Goal: Task Accomplishment & Management: Complete application form

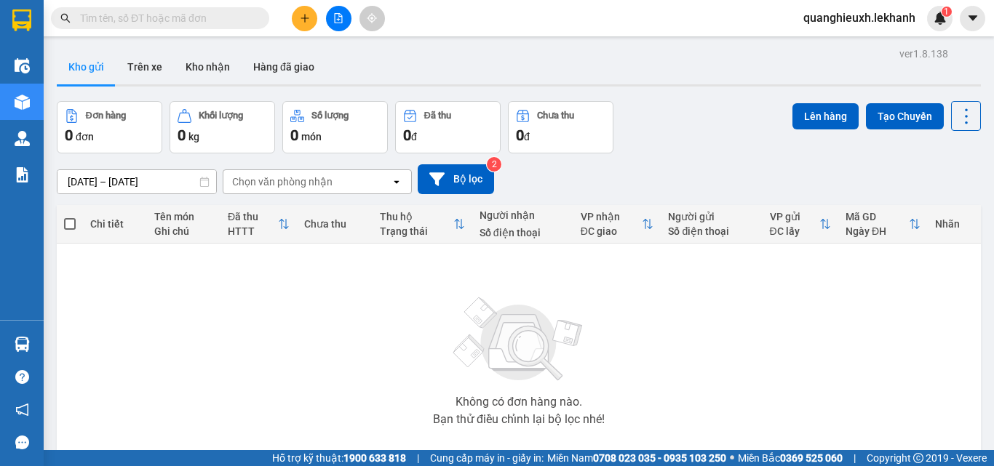
scroll to position [66, 0]
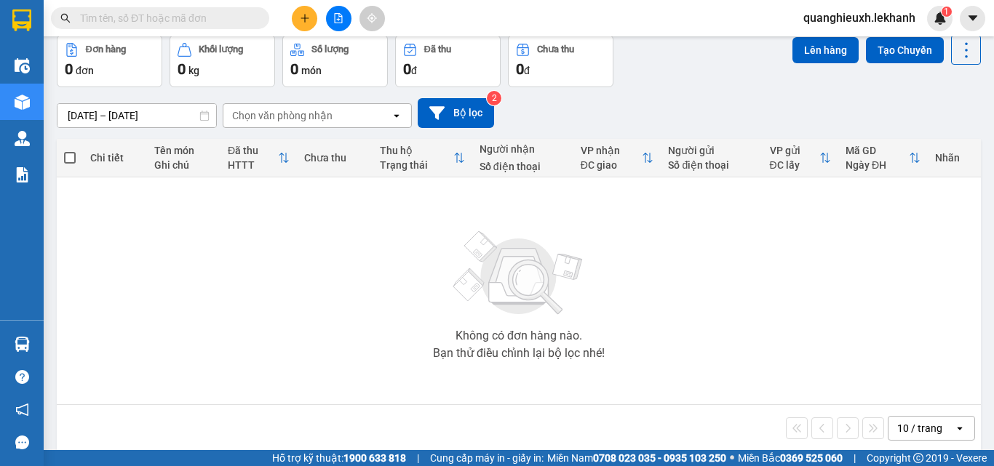
click at [316, 17] on button at bounding box center [304, 18] width 25 height 25
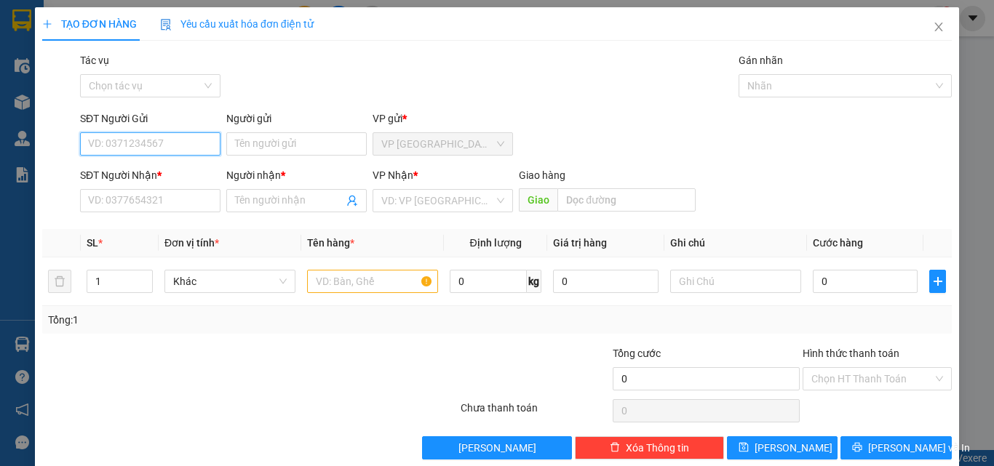
click at [174, 142] on input "SĐT Người Gửi" at bounding box center [150, 143] width 140 height 23
type input "0982326921"
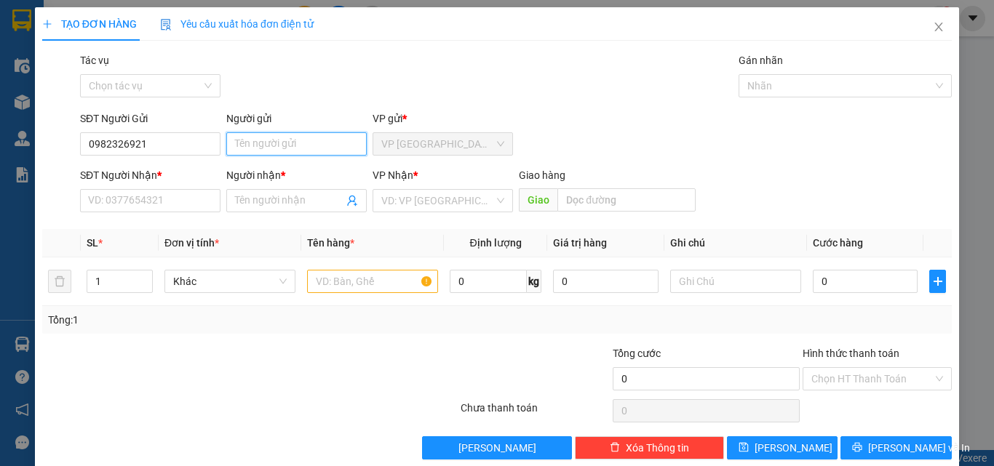
click at [310, 134] on input "Người gửi" at bounding box center [296, 143] width 140 height 23
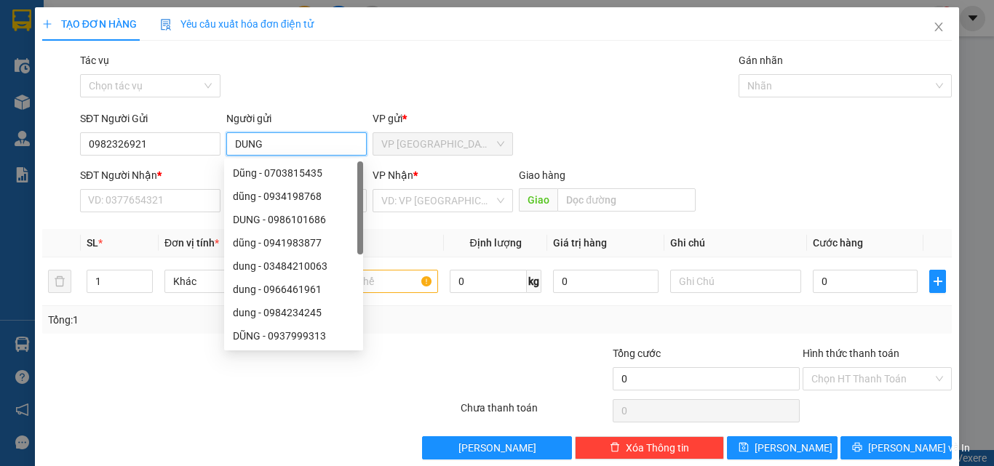
type input "DUNG"
drag, startPoint x: 156, startPoint y: 156, endPoint x: 0, endPoint y: 146, distance: 156.7
click at [0, 146] on div "TẠO ĐƠN HÀNG Yêu cầu xuất hóa đơn điện tử Transit Pickup Surcharge Ids Transit …" at bounding box center [497, 233] width 994 height 466
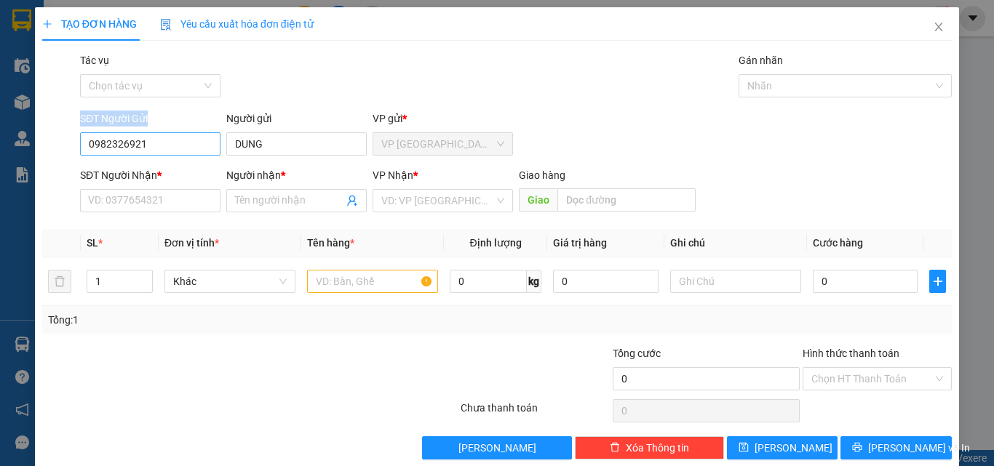
click at [210, 140] on input "0982326921" at bounding box center [150, 143] width 140 height 23
drag, startPoint x: 177, startPoint y: 145, endPoint x: 0, endPoint y: 151, distance: 177.0
click at [0, 151] on div "TẠO ĐƠN HÀNG Yêu cầu xuất hóa đơn điện tử Transit Pickup Surcharge Ids Transit …" at bounding box center [497, 233] width 994 height 466
click at [162, 196] on input "SĐT Người Nhận *" at bounding box center [150, 200] width 140 height 23
paste input "0982326921"
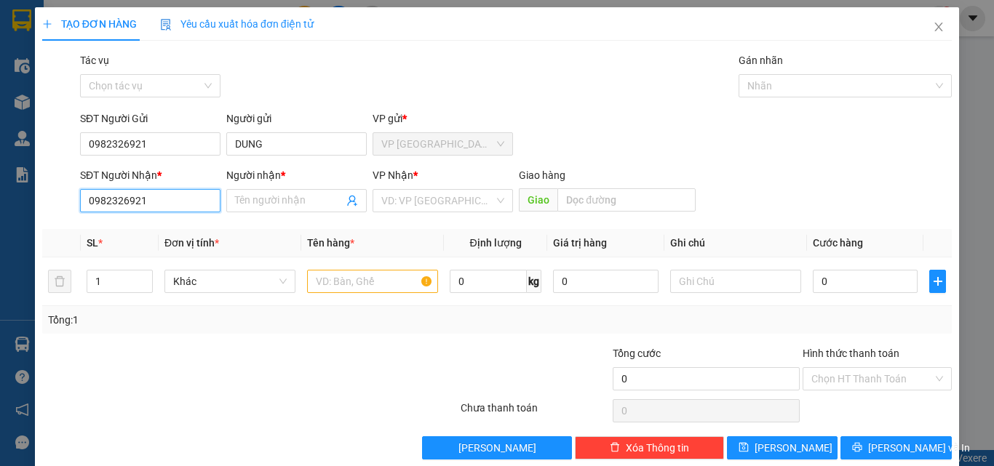
type input "0982326921"
drag, startPoint x: 183, startPoint y: 130, endPoint x: 70, endPoint y: 138, distance: 113.0
click at [71, 136] on div "SĐT Người Gửi 0982326921 Người gửi DUNG VP gửi * VP [GEOGRAPHIC_DATA]" at bounding box center [497, 136] width 913 height 51
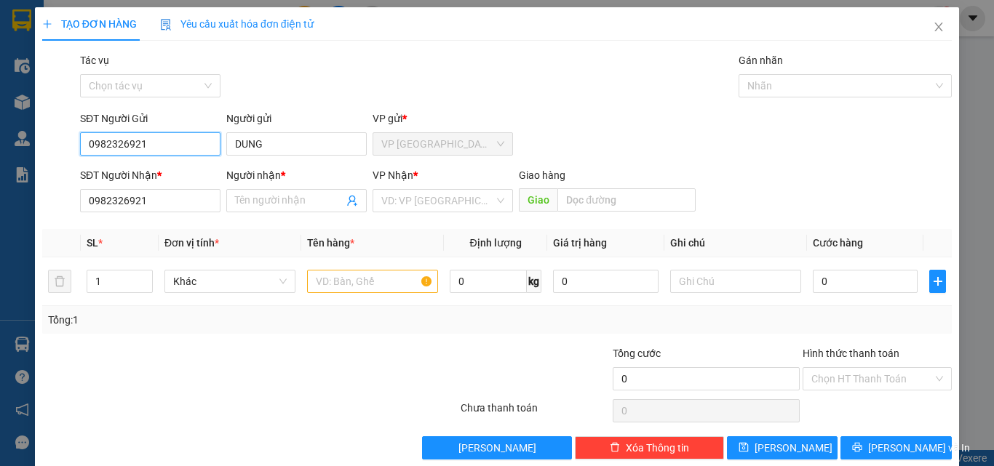
click at [161, 132] on input "0982326921" at bounding box center [150, 143] width 140 height 23
drag, startPoint x: 148, startPoint y: 140, endPoint x: 0, endPoint y: 140, distance: 148.5
click at [0, 148] on div "TẠO ĐƠN HÀNG Yêu cầu xuất hóa đơn điện tử Transit Pickup Surcharge Ids Transit …" at bounding box center [497, 233] width 994 height 466
type input "093817"
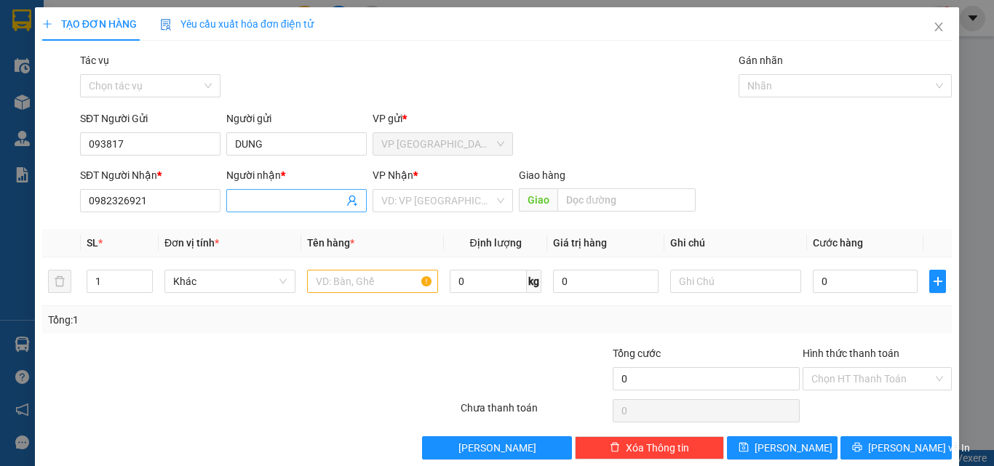
click at [262, 199] on input "Người nhận *" at bounding box center [289, 201] width 108 height 16
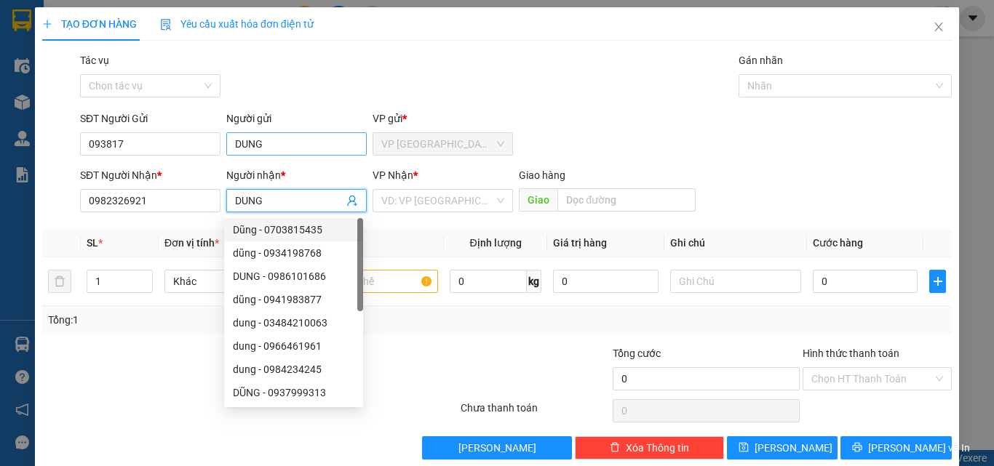
type input "DUNG"
drag, startPoint x: 274, startPoint y: 142, endPoint x: 165, endPoint y: 142, distance: 109.2
click at [165, 142] on div "SĐT Người Gửi 093817 Người gửi DUNG DUNG VP gửi * VP [GEOGRAPHIC_DATA]" at bounding box center [516, 136] width 878 height 51
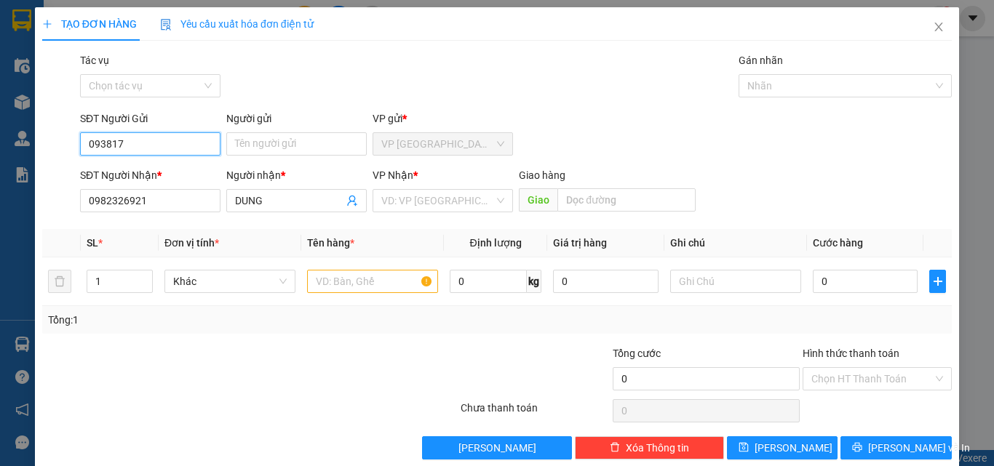
click at [170, 137] on input "093817" at bounding box center [150, 143] width 140 height 23
type input "0934170583"
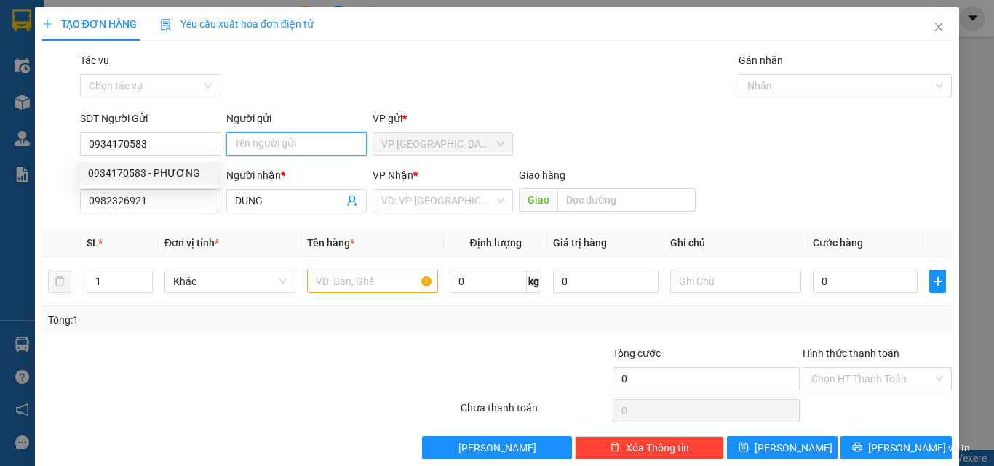
click at [282, 136] on input "Người gửi" at bounding box center [296, 143] width 140 height 23
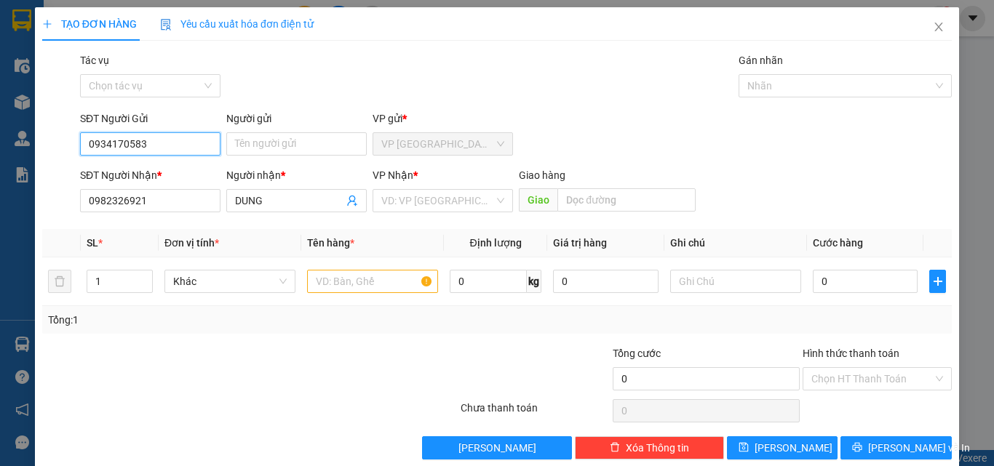
click at [170, 143] on input "0934170583" at bounding box center [150, 143] width 140 height 23
drag, startPoint x: 189, startPoint y: 167, endPoint x: 277, endPoint y: 172, distance: 88.2
click at [191, 168] on div "0934170583 - PHƯƠNG" at bounding box center [149, 173] width 122 height 16
type input "PHƯƠNG"
type input "30.000"
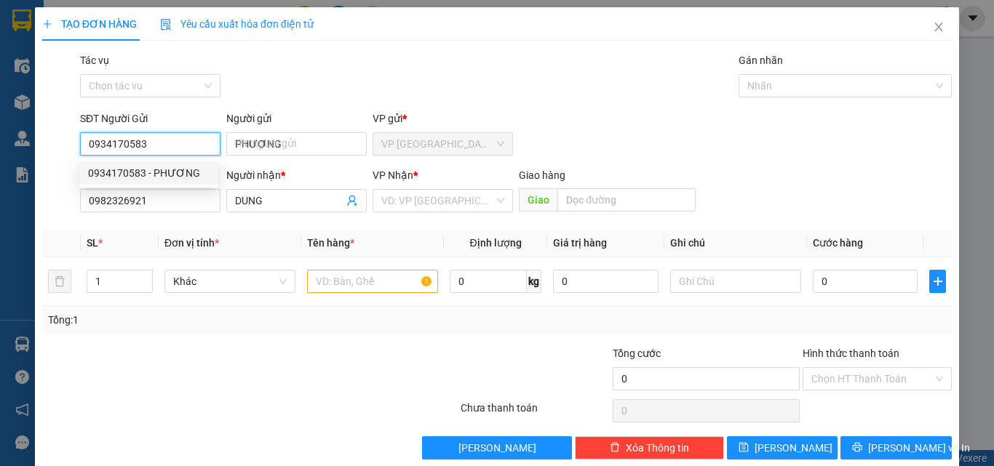
type input "30.000"
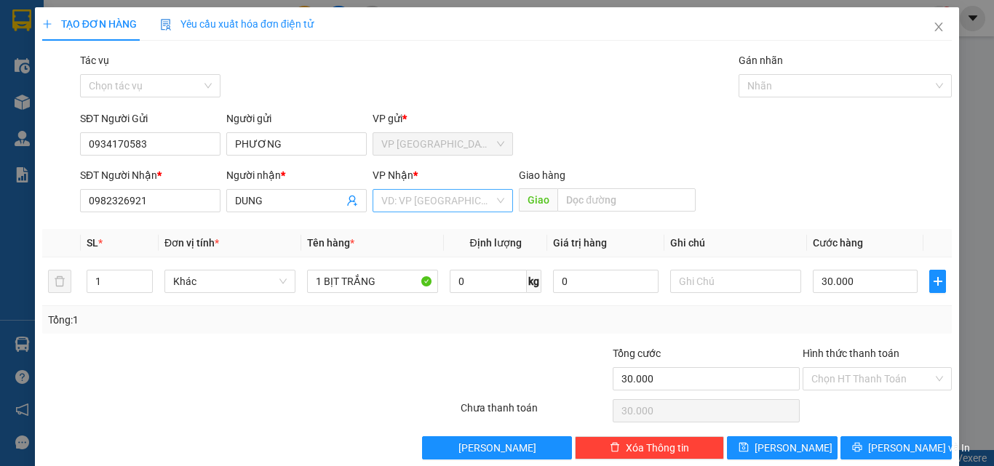
click at [413, 195] on input "search" at bounding box center [437, 201] width 113 height 22
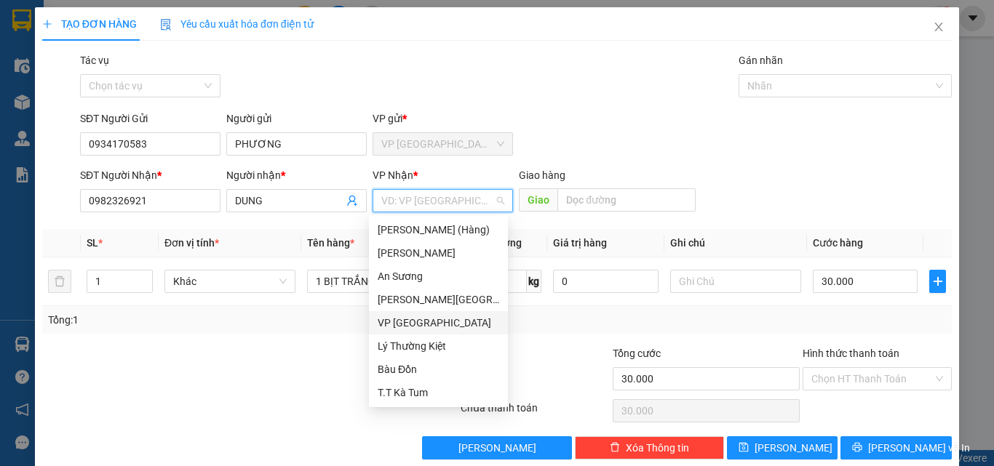
type input "T"
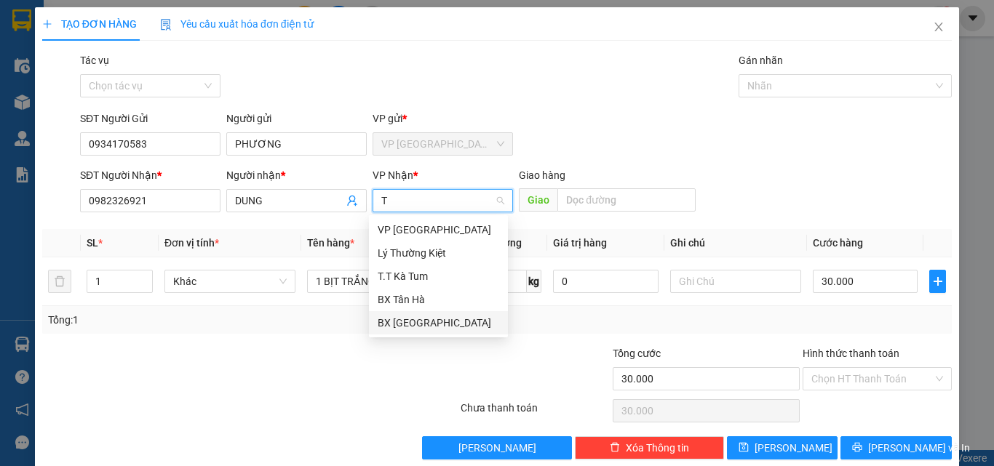
click at [418, 319] on div "BX [GEOGRAPHIC_DATA]" at bounding box center [439, 323] width 122 height 16
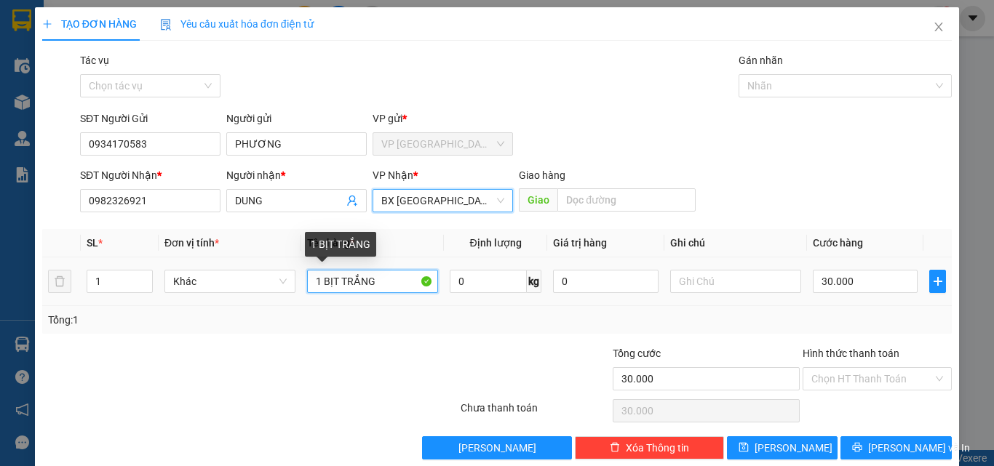
click at [388, 270] on input "1 BỊT TRẮNG" at bounding box center [372, 281] width 131 height 23
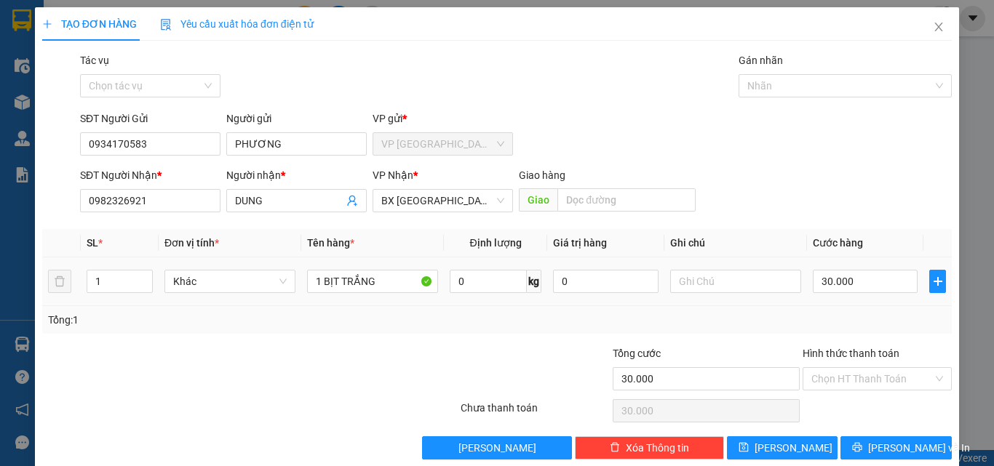
click at [669, 296] on td at bounding box center [735, 282] width 143 height 49
click at [835, 378] on input "Hình thức thanh toán" at bounding box center [872, 379] width 122 height 22
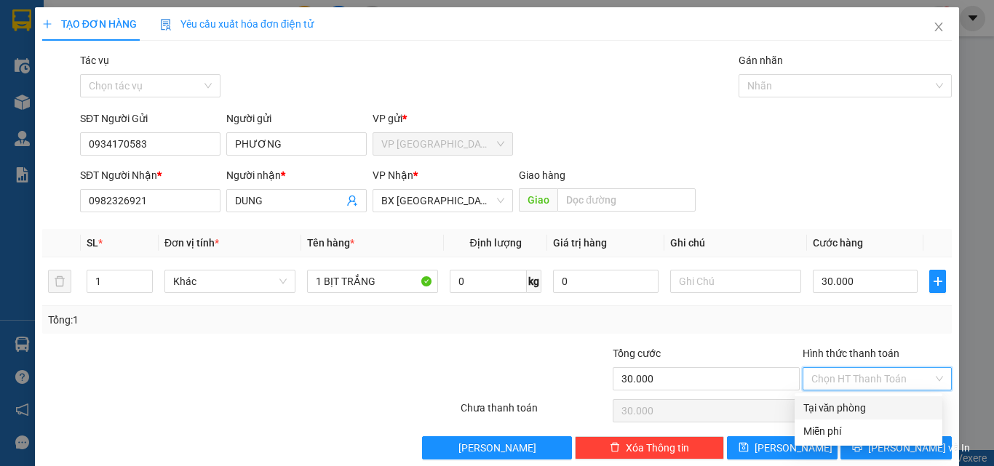
click at [833, 405] on div "Tại văn phòng" at bounding box center [868, 408] width 130 height 16
type input "0"
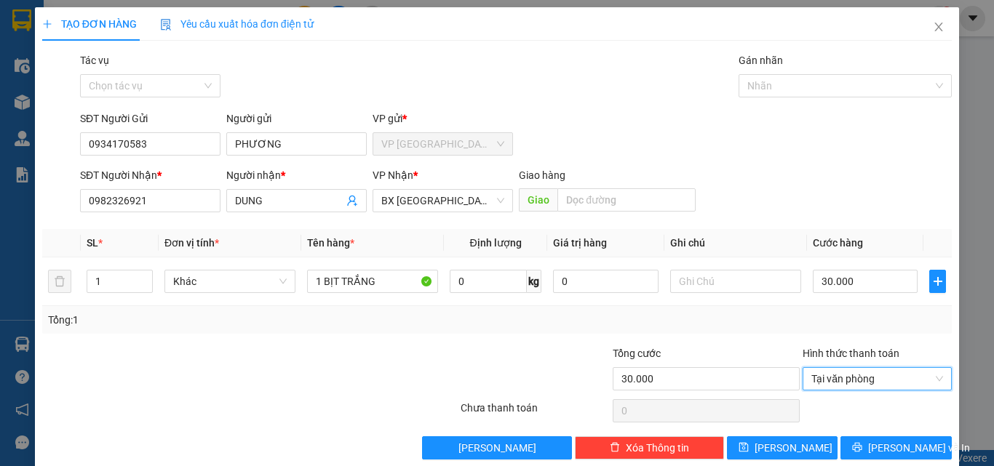
click at [793, 317] on div "Tổng: 1" at bounding box center [497, 320] width 898 height 16
click at [721, 266] on td at bounding box center [735, 282] width 143 height 49
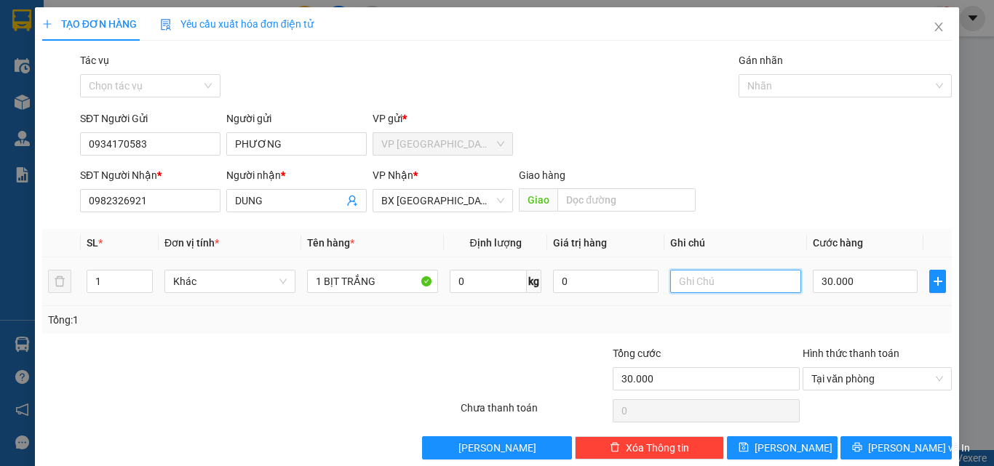
click at [726, 274] on input "text" at bounding box center [735, 281] width 131 height 23
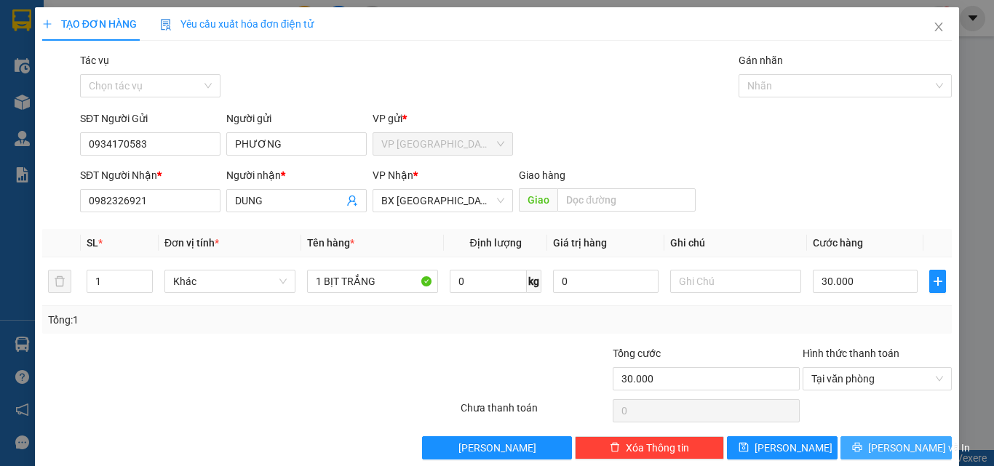
click at [870, 442] on button "[PERSON_NAME] và In" at bounding box center [896, 448] width 111 height 23
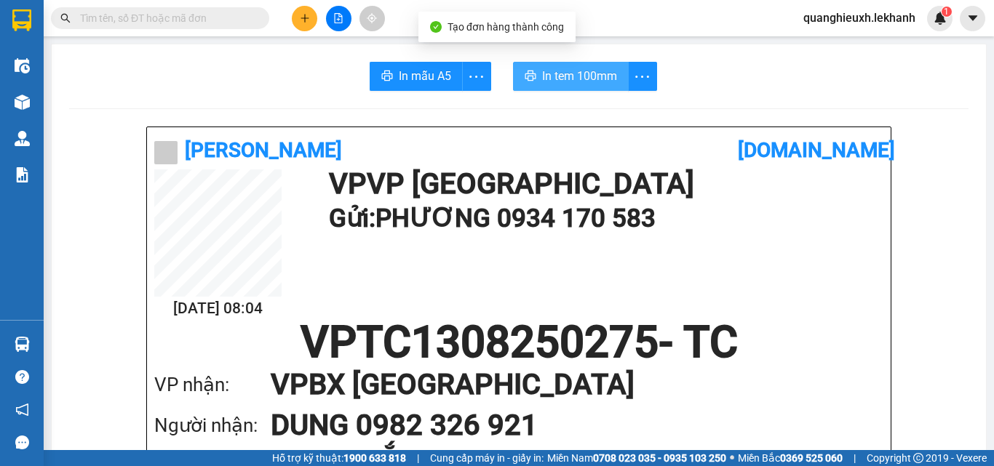
click at [544, 73] on span "In tem 100mm" at bounding box center [579, 76] width 75 height 18
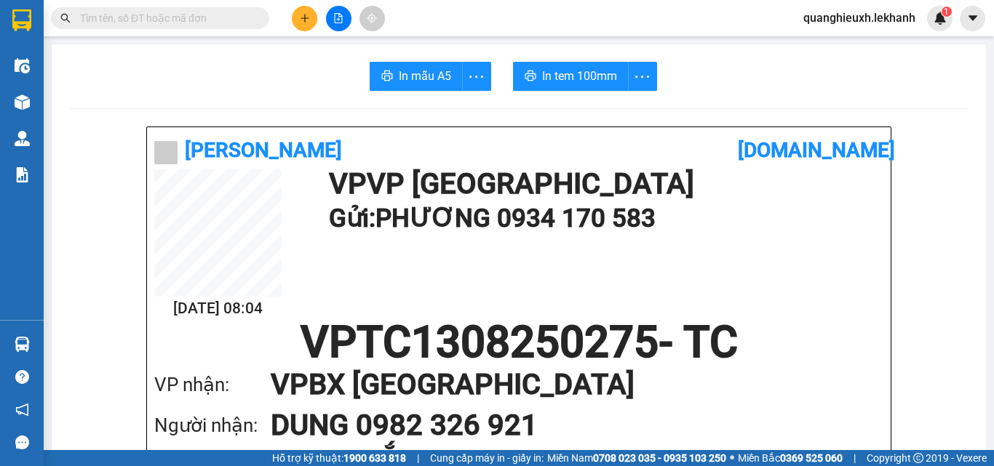
click at [305, 20] on icon "plus" at bounding box center [304, 18] width 1 height 8
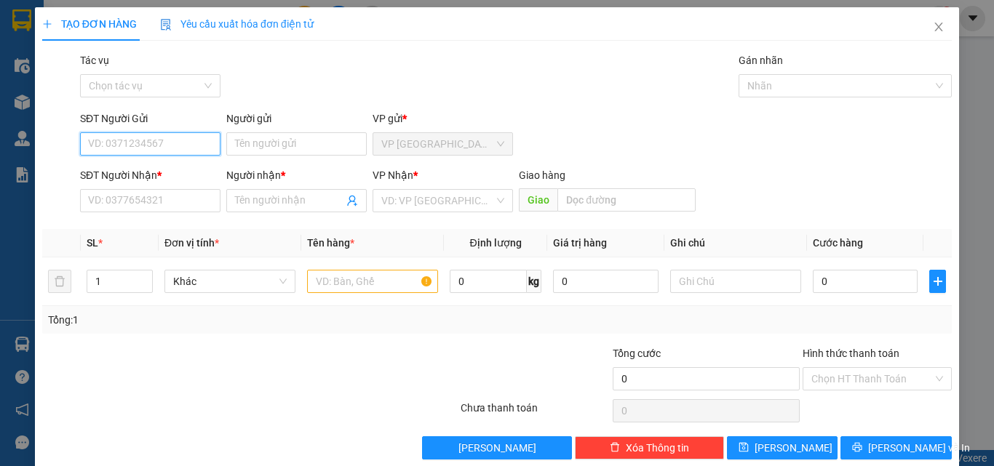
click at [134, 155] on input "SĐT Người Gửi" at bounding box center [150, 143] width 140 height 23
type input "0"
click at [362, 299] on td at bounding box center [372, 282] width 143 height 49
click at [362, 295] on div at bounding box center [372, 281] width 131 height 29
click at [372, 283] on input "text" at bounding box center [372, 281] width 131 height 23
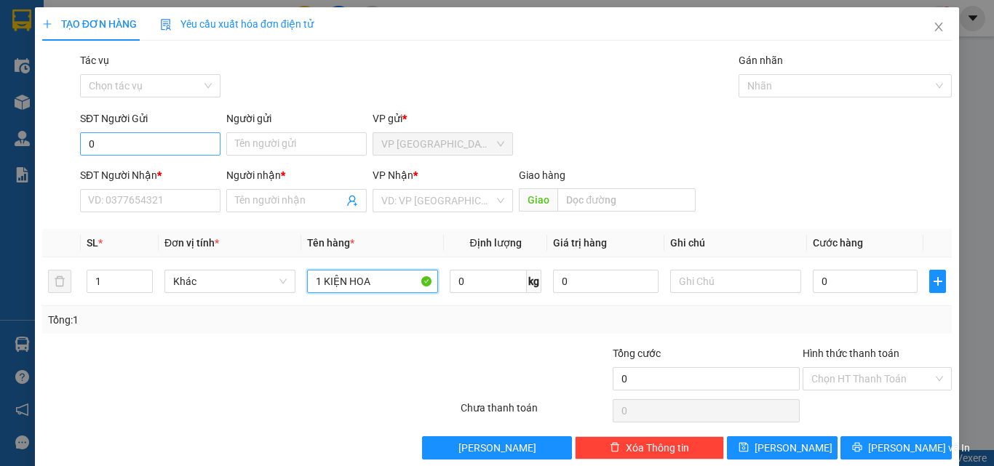
type input "1 KIỆN HOA"
click at [140, 142] on input "0" at bounding box center [150, 143] width 140 height 23
click at [147, 149] on input "0" at bounding box center [150, 143] width 140 height 23
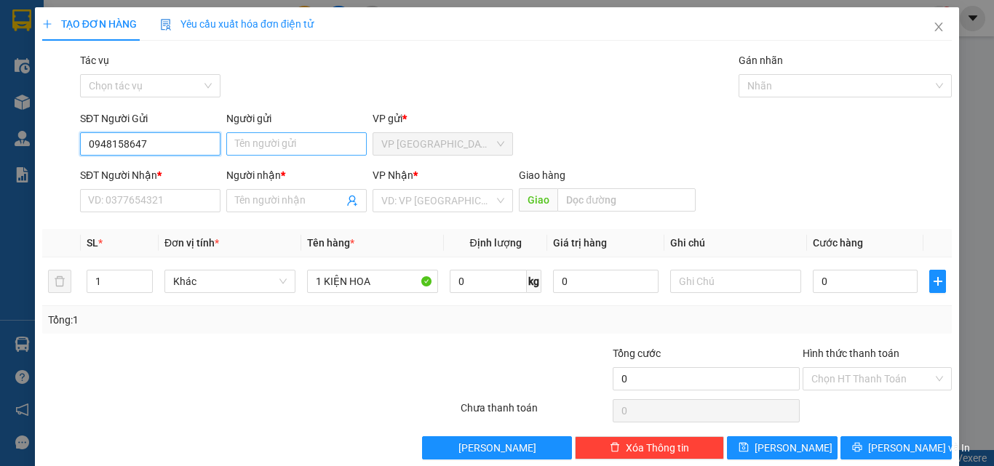
type input "0948158647"
click at [296, 140] on input "Người gửi" at bounding box center [296, 143] width 140 height 23
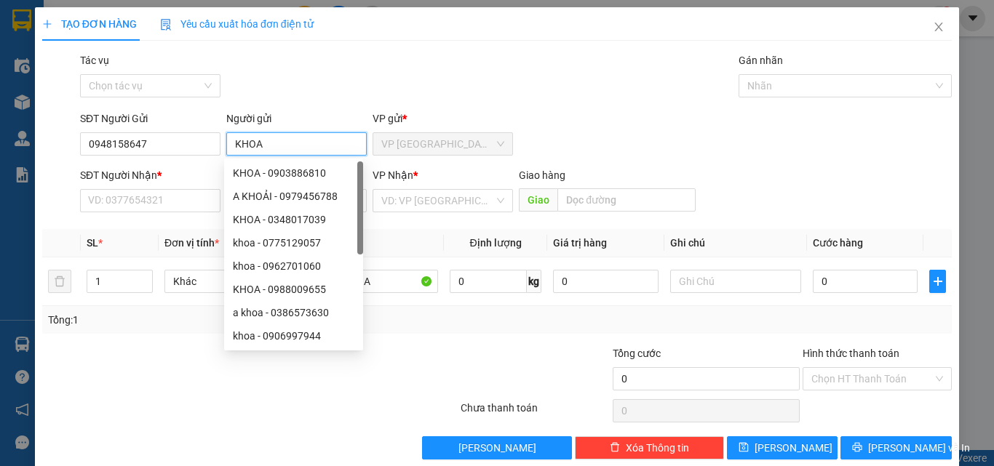
type input "KHOA"
click at [144, 185] on div "SĐT Người Nhận *" at bounding box center [150, 178] width 140 height 22
click at [146, 199] on input "SĐT Người Nhận *" at bounding box center [150, 200] width 140 height 23
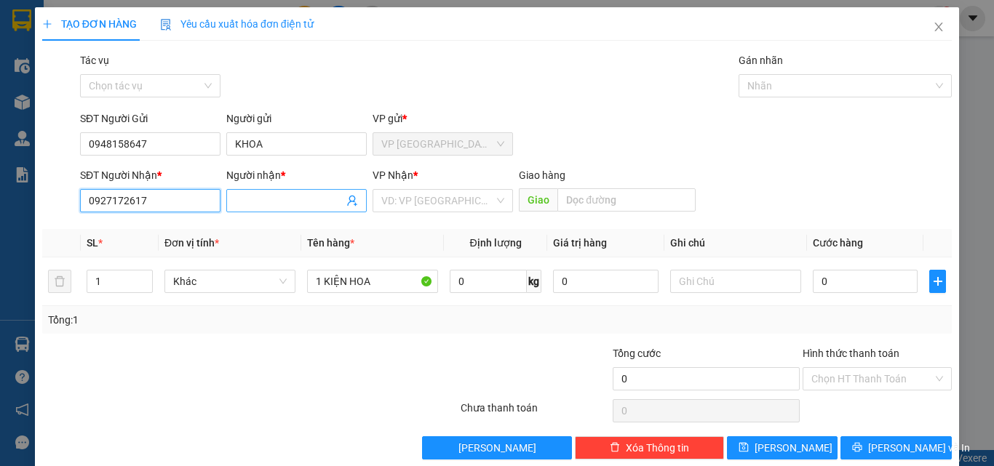
type input "0927172617"
click at [277, 204] on input "Người nhận *" at bounding box center [289, 201] width 108 height 16
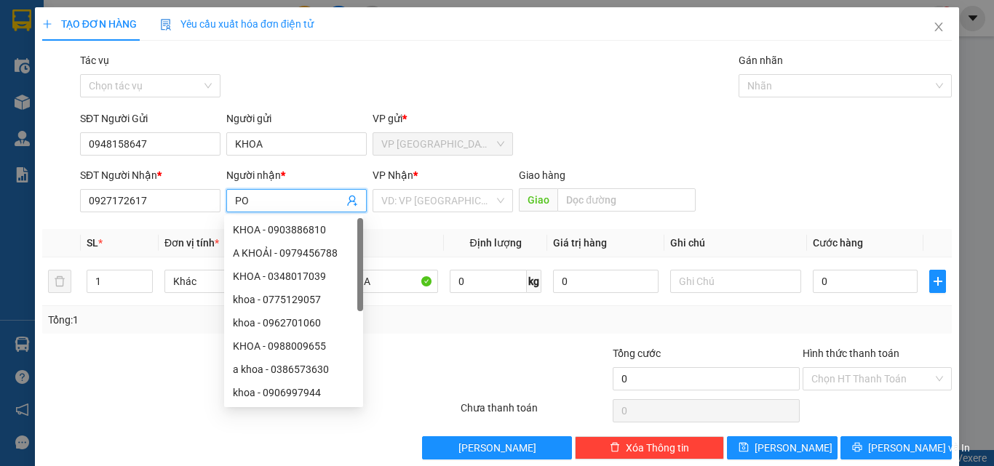
type input "P"
type input "PHÚC"
click at [405, 199] on input "search" at bounding box center [437, 201] width 113 height 22
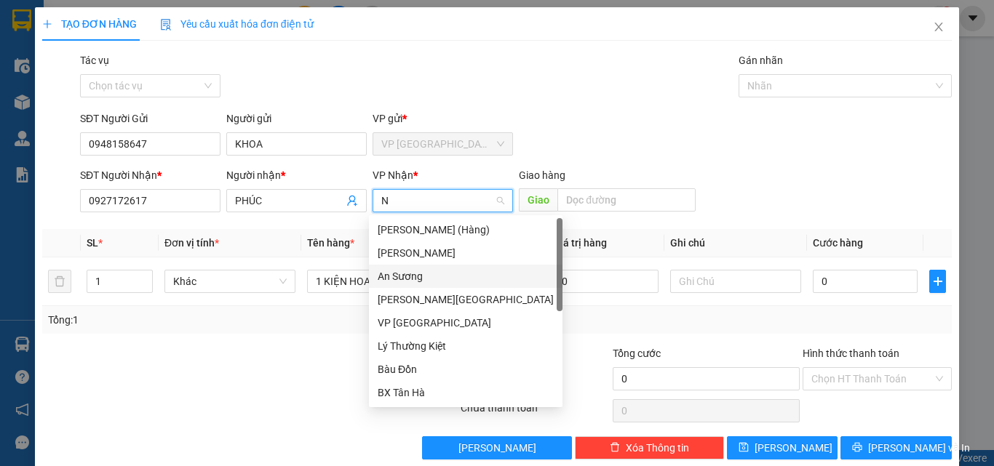
type input "NI"
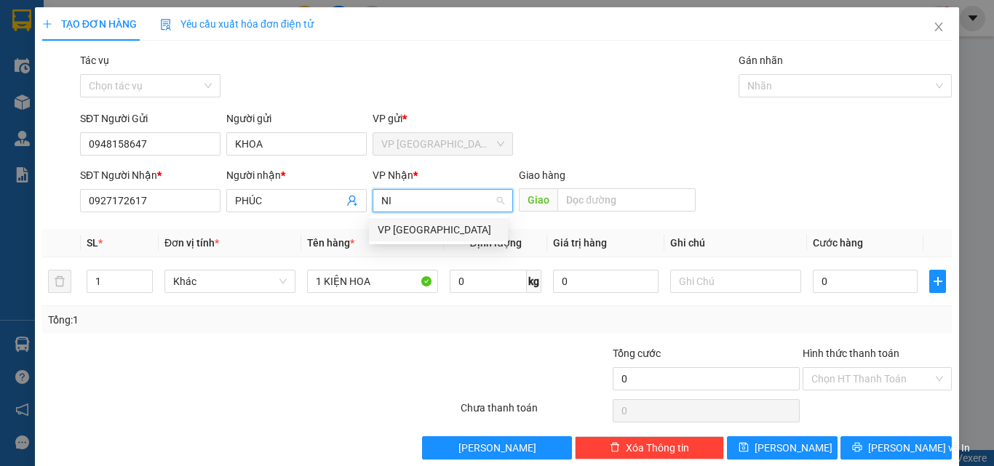
click at [411, 229] on div "VP [GEOGRAPHIC_DATA]" at bounding box center [439, 230] width 122 height 16
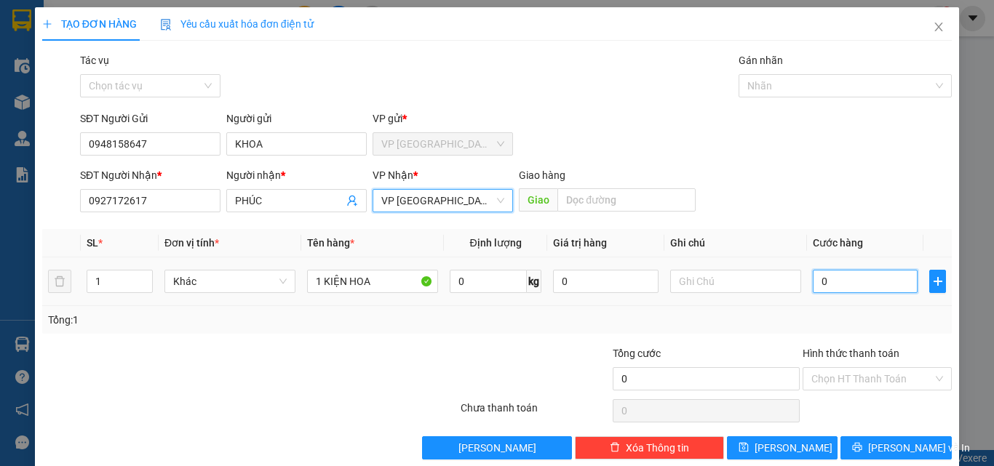
click at [813, 283] on input "0" at bounding box center [865, 281] width 105 height 23
click at [813, 282] on input "0" at bounding box center [865, 281] width 105 height 23
click at [817, 281] on input "0" at bounding box center [865, 281] width 105 height 23
type input "10"
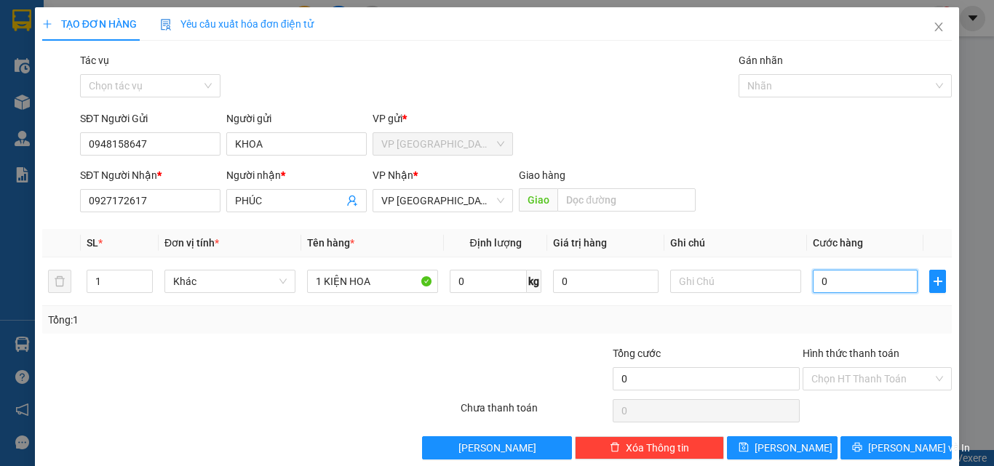
type input "10"
type input "100"
type input "1.000"
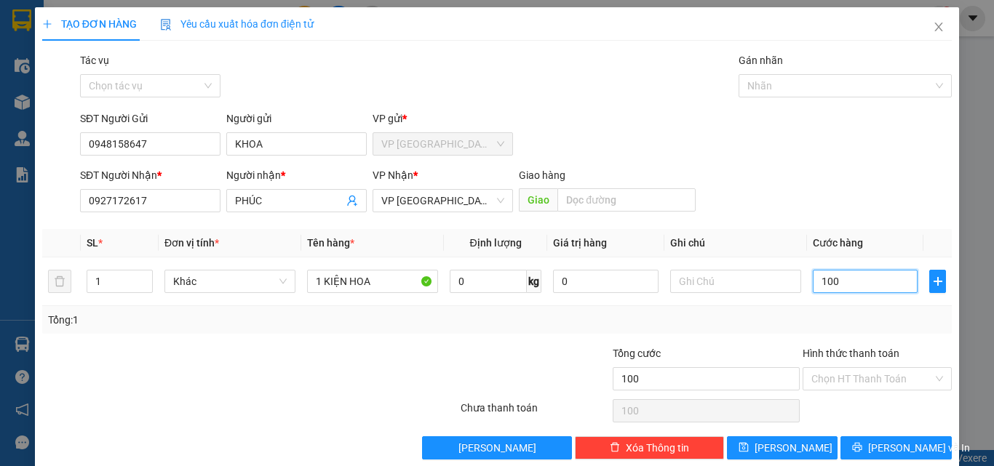
type input "1.000"
type input "10.000"
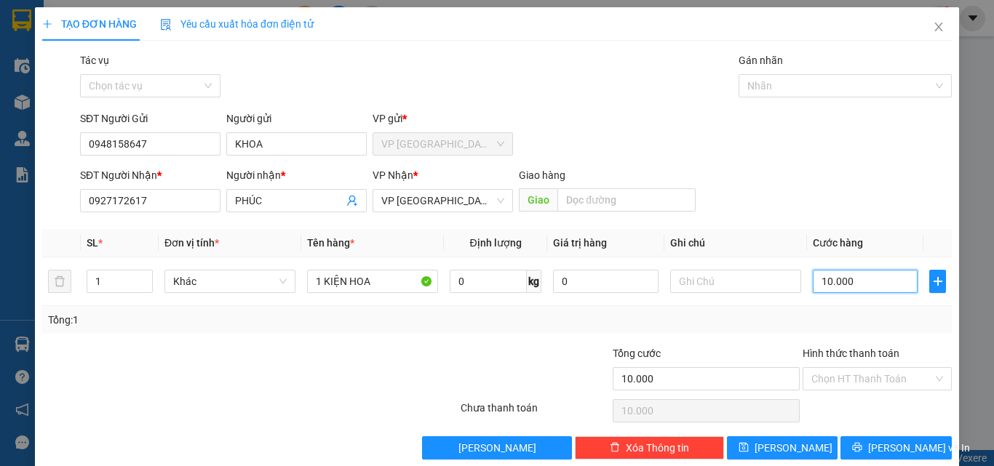
type input "100.000"
click at [897, 450] on span "[PERSON_NAME] và In" at bounding box center [919, 448] width 102 height 16
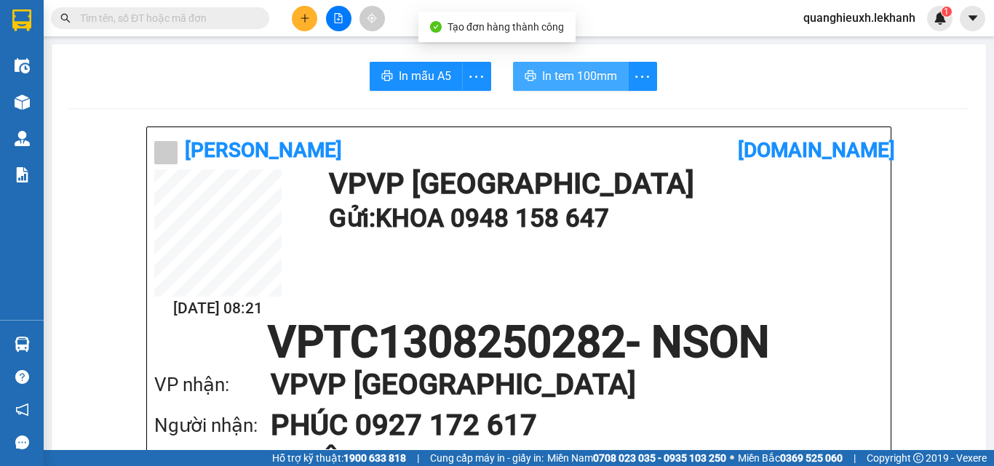
click at [530, 75] on icon "printer" at bounding box center [530, 76] width 11 height 10
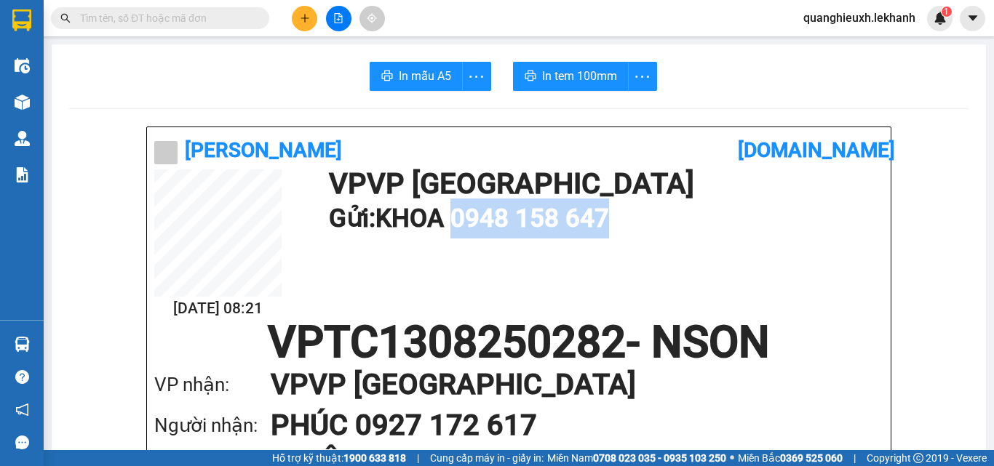
drag, startPoint x: 459, startPoint y: 210, endPoint x: 643, endPoint y: 229, distance: 184.4
click at [643, 229] on h1 "Gửi: KHOA 0948 158 647" at bounding box center [602, 219] width 547 height 40
click at [843, 239] on div "[DATE] 08:21 VP VP Tân Bình Gửi: KHOA 0948 158 647" at bounding box center [518, 245] width 729 height 151
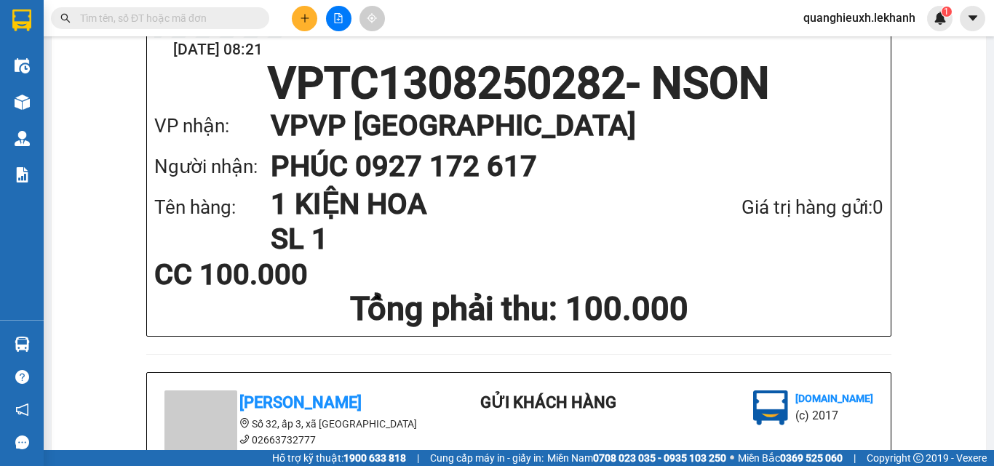
scroll to position [65, 0]
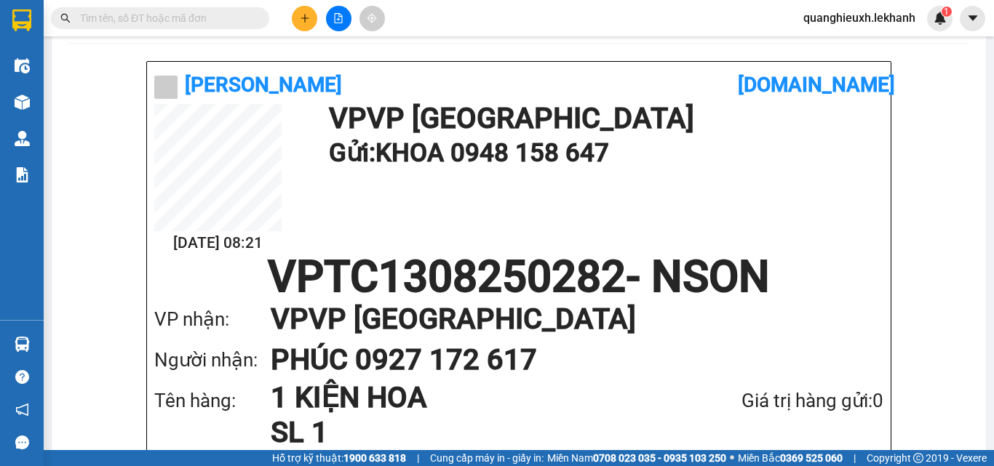
click at [31, 18] on img at bounding box center [21, 20] width 19 height 22
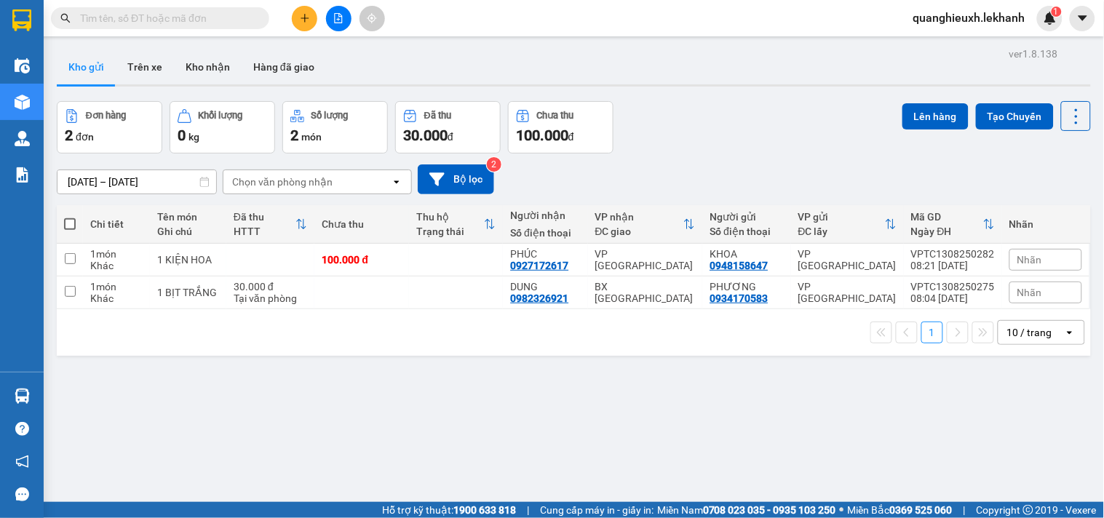
drag, startPoint x: 969, startPoint y: 2, endPoint x: 793, endPoint y: 127, distance: 215.5
click at [793, 127] on div "Đơn hàng 2 đơn Khối lượng 0 kg Số lượng 2 món Đã thu 30.000 đ Chưa thu 100.000 …" at bounding box center [574, 127] width 1034 height 52
click at [707, 156] on div "[DATE] – [DATE] Press the down arrow key to interact with the calendar and sele…" at bounding box center [574, 180] width 1034 height 52
